Goal: Entertainment & Leisure: Consume media (video, audio)

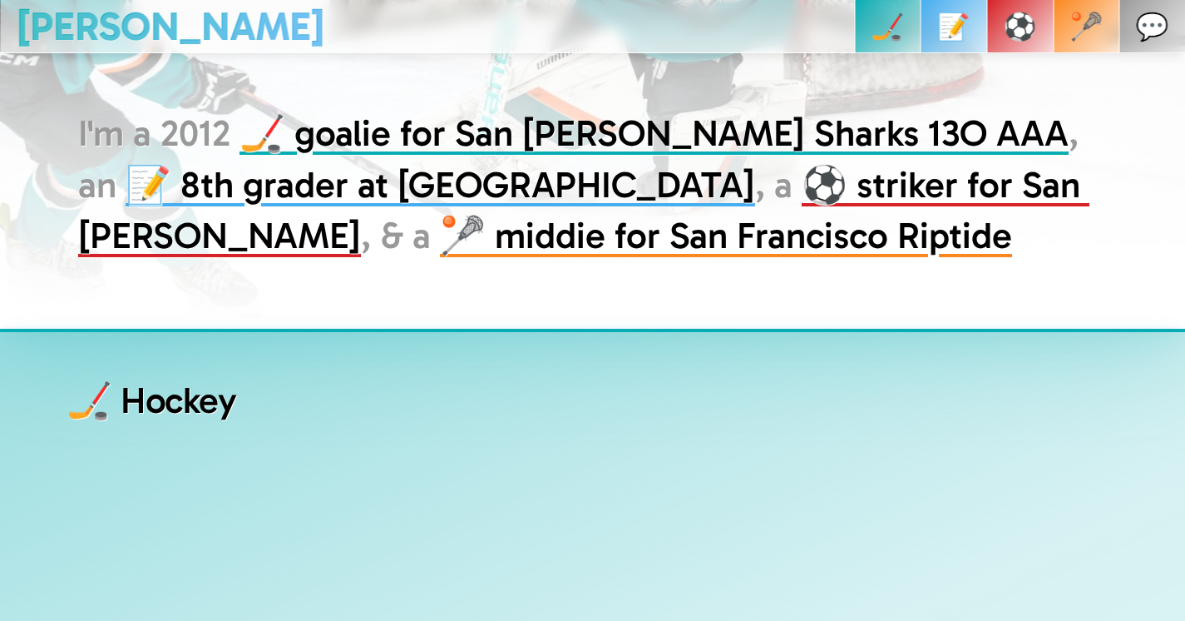
scroll to position [418, 0]
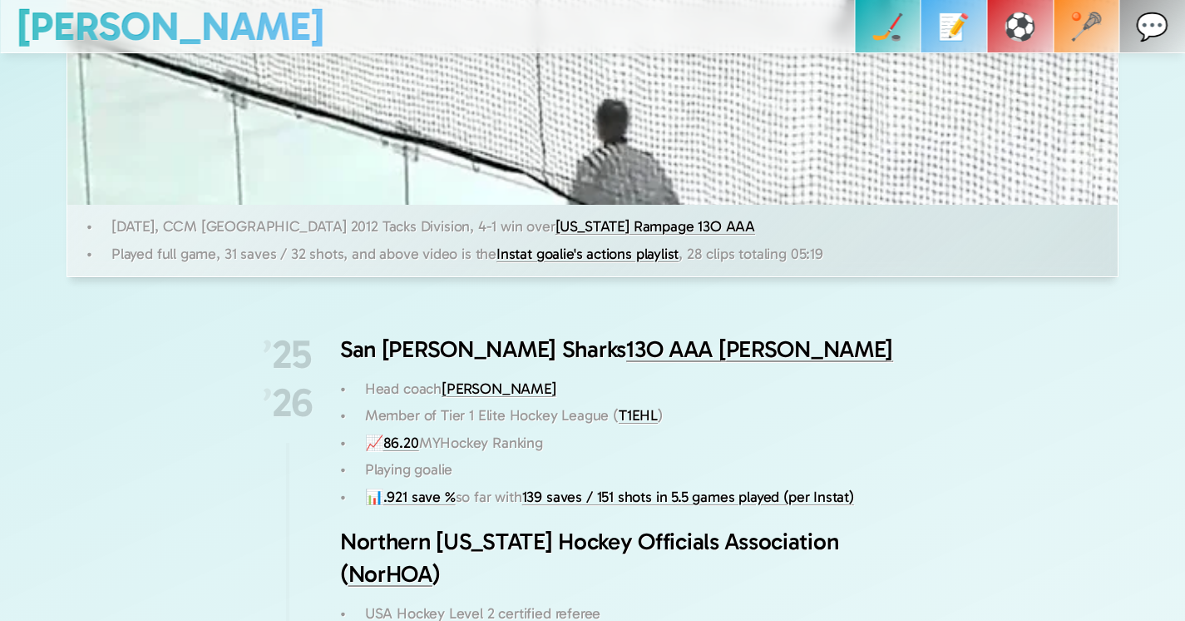
scroll to position [1186, 0]
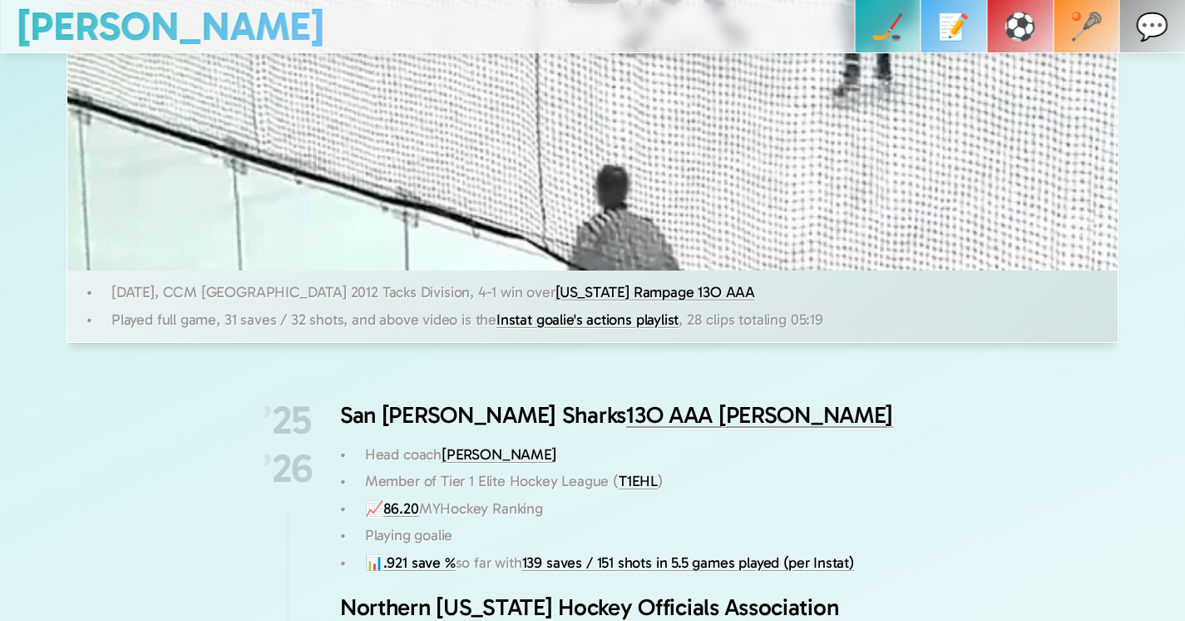
scroll to position [814, 0]
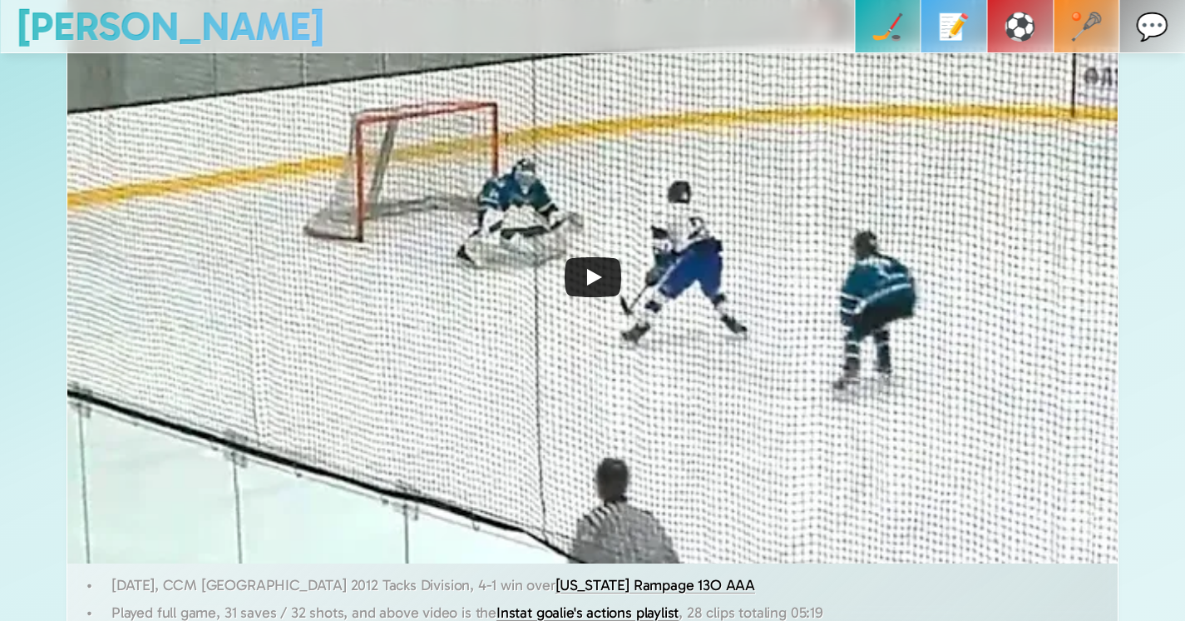
click at [581, 278] on icon "Play" at bounding box center [593, 277] width 57 height 40
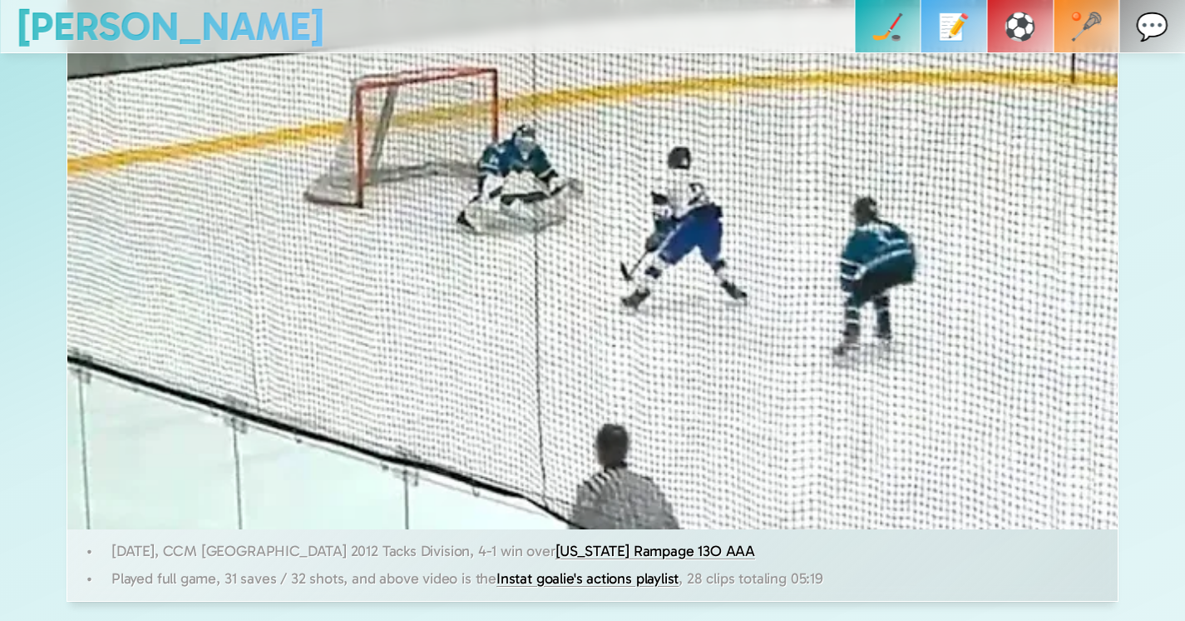
scroll to position [846, 0]
